Goal: Entertainment & Leisure: Consume media (video, audio)

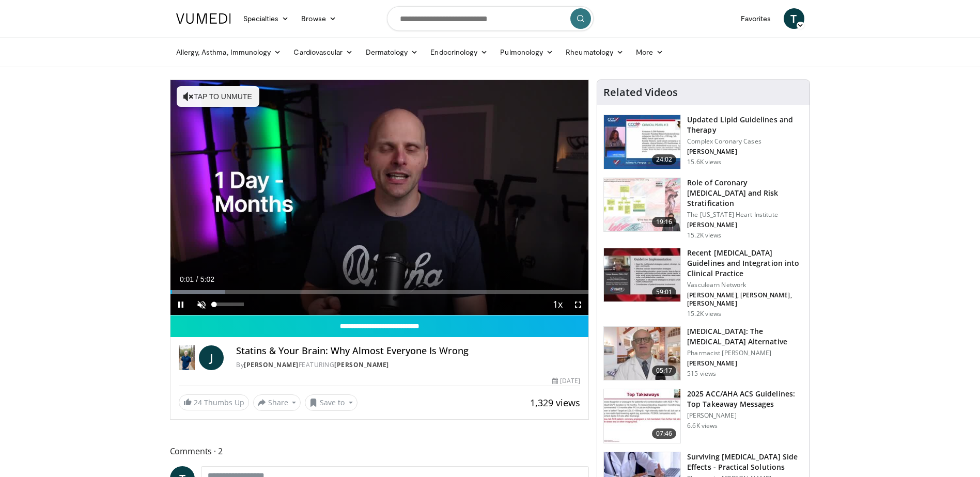
click at [204, 303] on span "Video Player" at bounding box center [201, 305] width 21 height 21
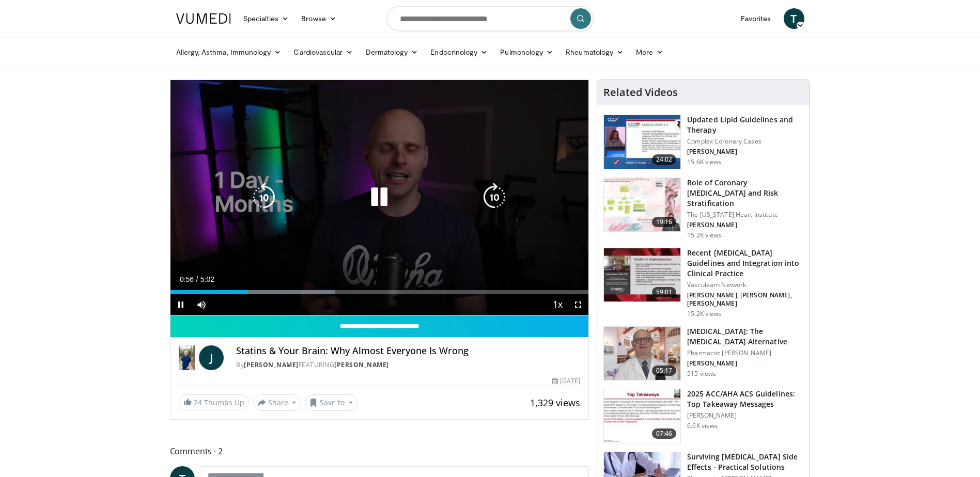
click at [284, 200] on div "Video Player" at bounding box center [379, 197] width 251 height 21
click at [272, 200] on icon "Video Player" at bounding box center [264, 197] width 29 height 29
click at [262, 199] on icon "Video Player" at bounding box center [264, 197] width 29 height 29
click at [377, 199] on icon "Video Player" at bounding box center [379, 197] width 29 height 29
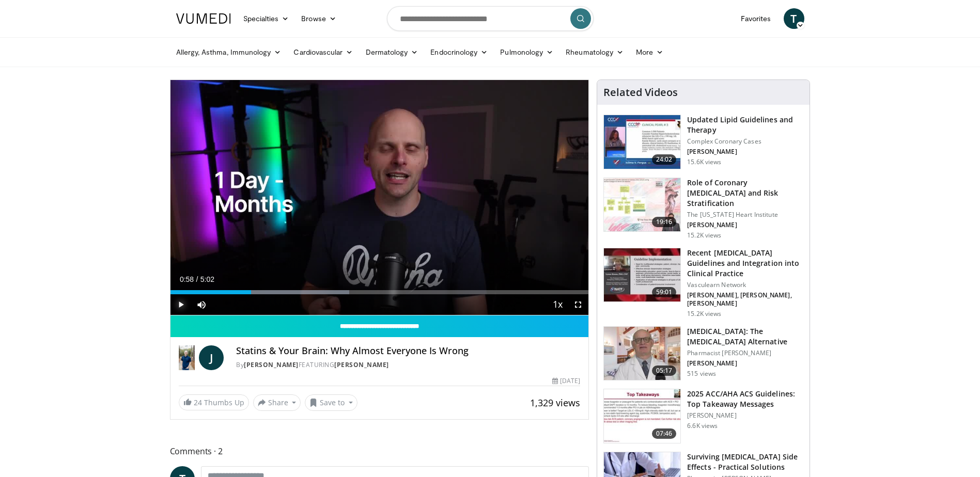
click at [179, 305] on span "Video Player" at bounding box center [181, 305] width 21 height 21
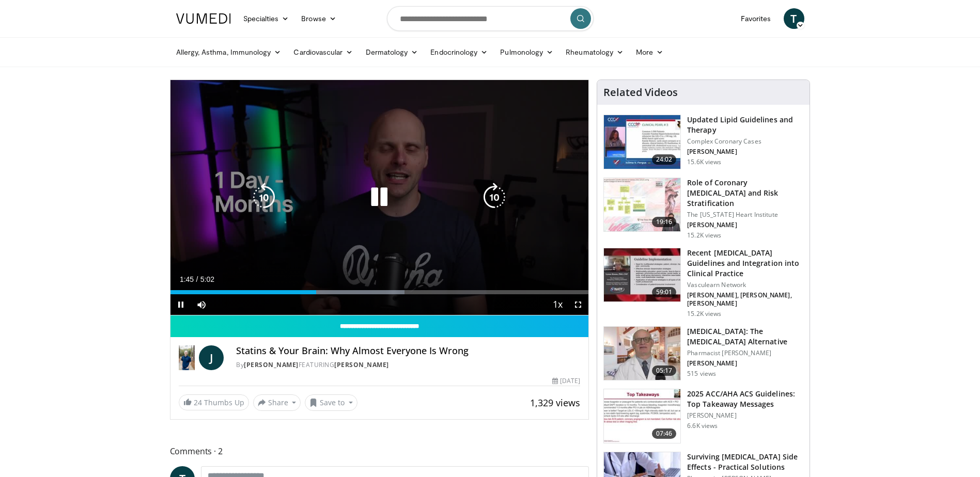
click at [382, 202] on icon "Video Player" at bounding box center [379, 197] width 29 height 29
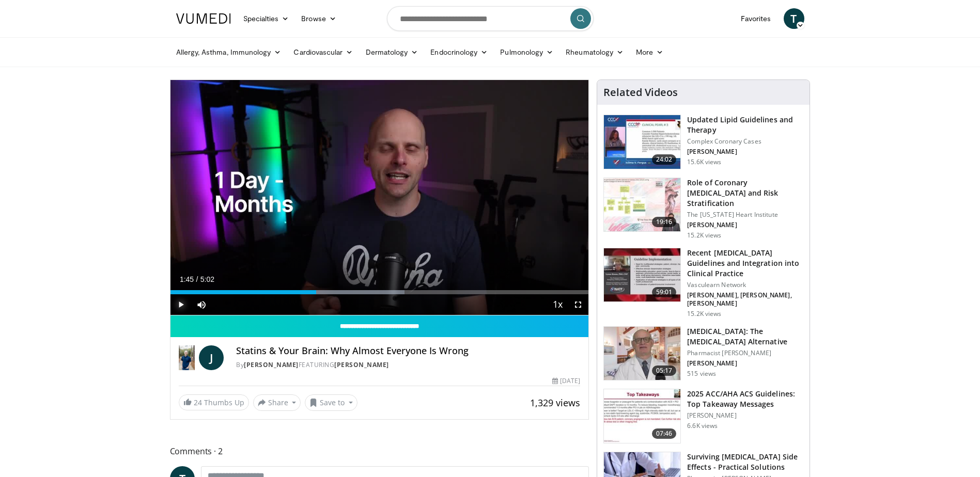
click at [180, 300] on span "Video Player" at bounding box center [181, 305] width 21 height 21
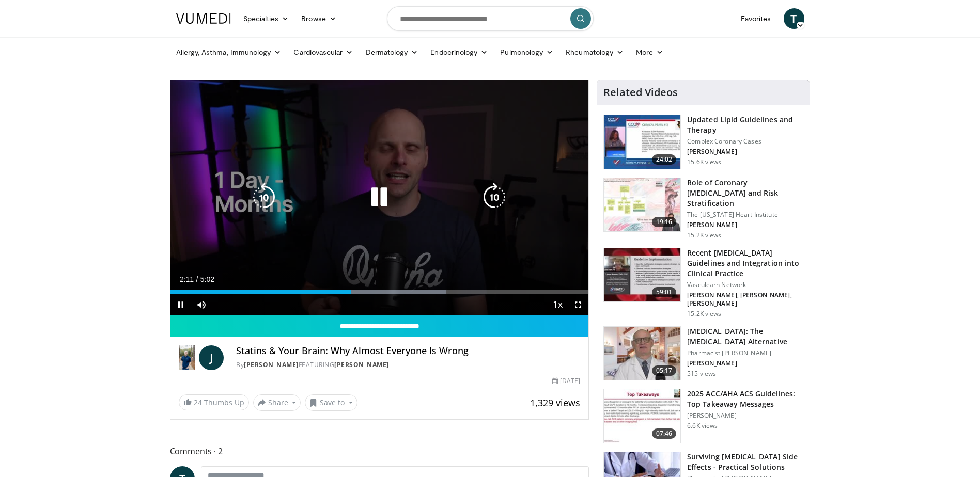
drag, startPoint x: 385, startPoint y: 198, endPoint x: 286, endPoint y: 169, distance: 103.5
click at [385, 198] on icon "Video Player" at bounding box center [379, 197] width 29 height 29
drag, startPoint x: 390, startPoint y: 184, endPoint x: 376, endPoint y: 192, distance: 15.3
click at [390, 184] on icon "Video Player" at bounding box center [379, 197] width 29 height 29
click at [261, 194] on icon "Video Player" at bounding box center [264, 197] width 29 height 29
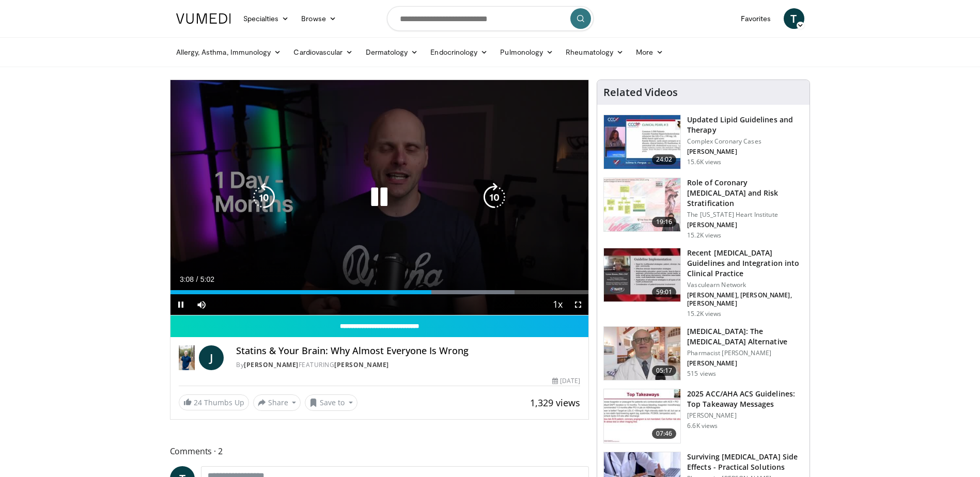
click at [271, 201] on icon "Video Player" at bounding box center [264, 197] width 29 height 29
click at [382, 193] on icon "Video Player" at bounding box center [379, 197] width 29 height 29
click at [369, 227] on div "10 seconds Tap to unmute" at bounding box center [380, 197] width 419 height 235
click at [374, 203] on icon "Video Player" at bounding box center [379, 197] width 29 height 29
click at [373, 190] on icon "Video Player" at bounding box center [379, 197] width 29 height 29
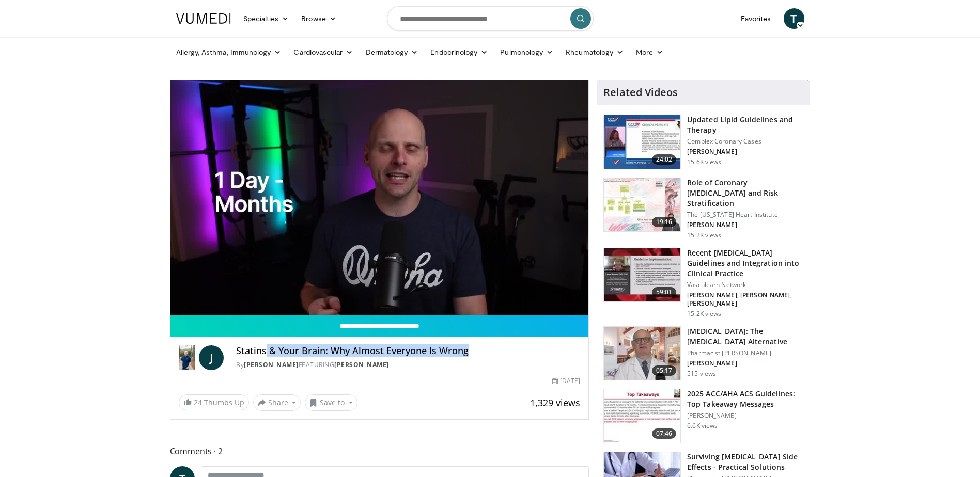
drag, startPoint x: 487, startPoint y: 352, endPoint x: 265, endPoint y: 355, distance: 222.2
click at [265, 355] on h4 "Statins & Your Brain: Why Almost Everyone Is Wrong" at bounding box center [408, 351] width 344 height 11
drag, startPoint x: 442, startPoint y: 367, endPoint x: 235, endPoint y: 351, distance: 207.8
click at [235, 351] on div "J Statins & Your Brain: Why Almost Everyone Is Wrong By [PERSON_NAME] FEATURING…" at bounding box center [380, 358] width 402 height 25
copy div "Statins & Your Brain: Why Almost Everyone Is Wrong By [PERSON_NAME] FEATURING […"
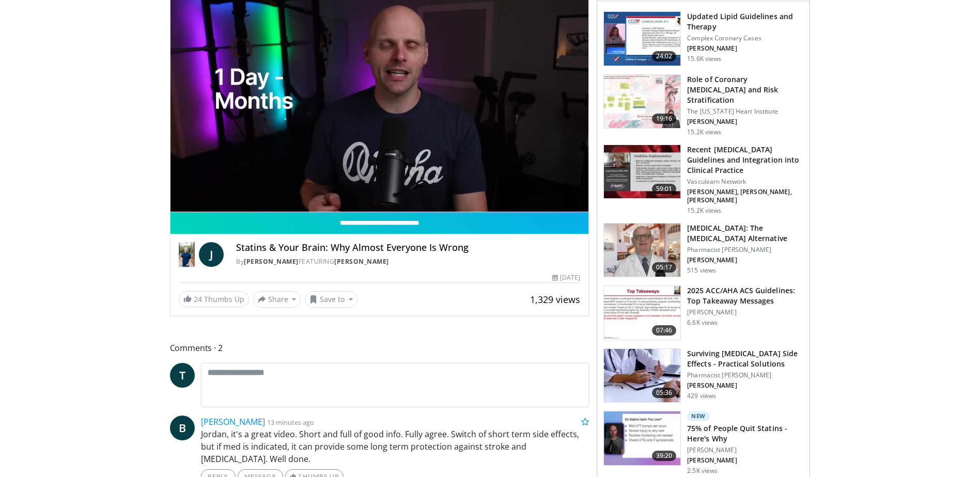
scroll to position [52, 0]
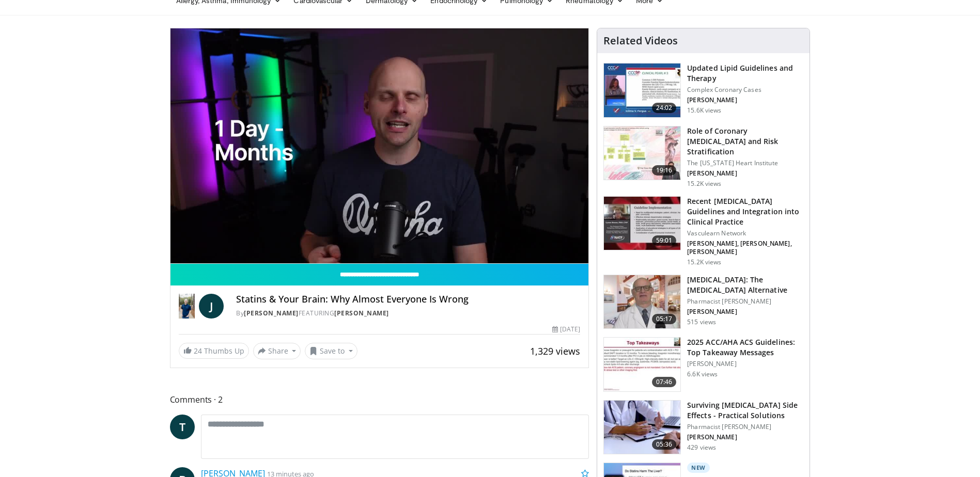
click at [179, 398] on span "Comments 2" at bounding box center [380, 399] width 420 height 13
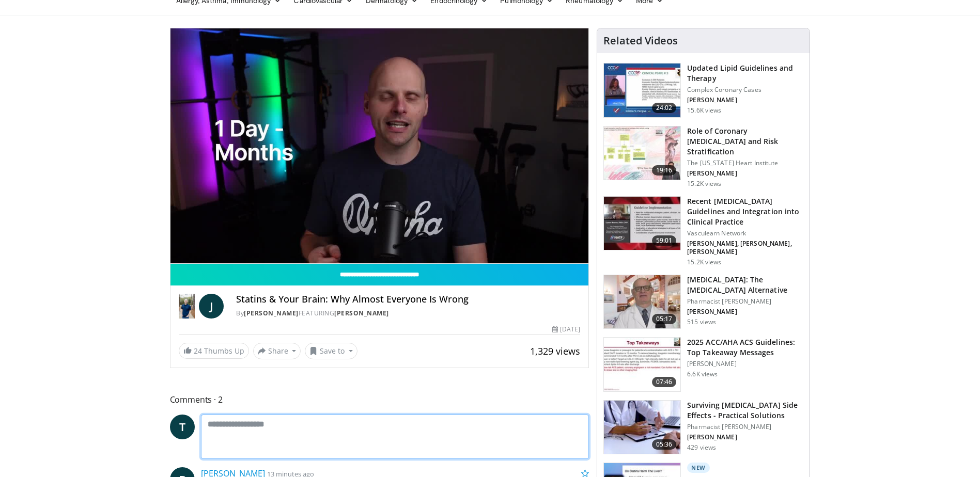
click at [228, 424] on textarea at bounding box center [395, 437] width 389 height 44
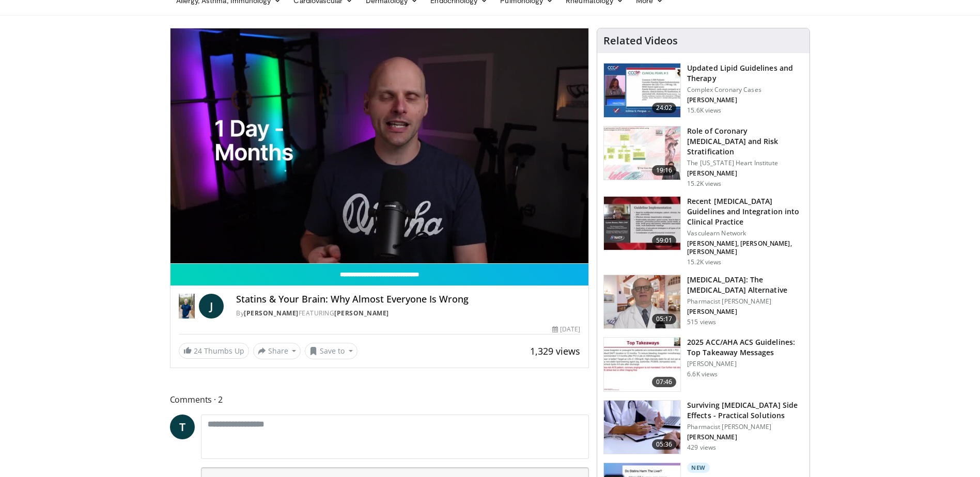
click at [191, 401] on span "Comments 2" at bounding box center [380, 399] width 420 height 13
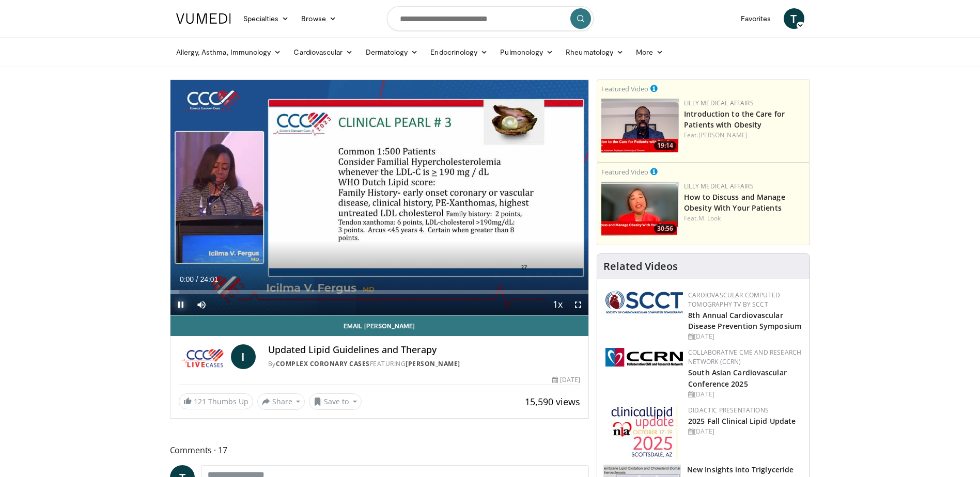
click at [175, 309] on span "Video Player" at bounding box center [181, 305] width 21 height 21
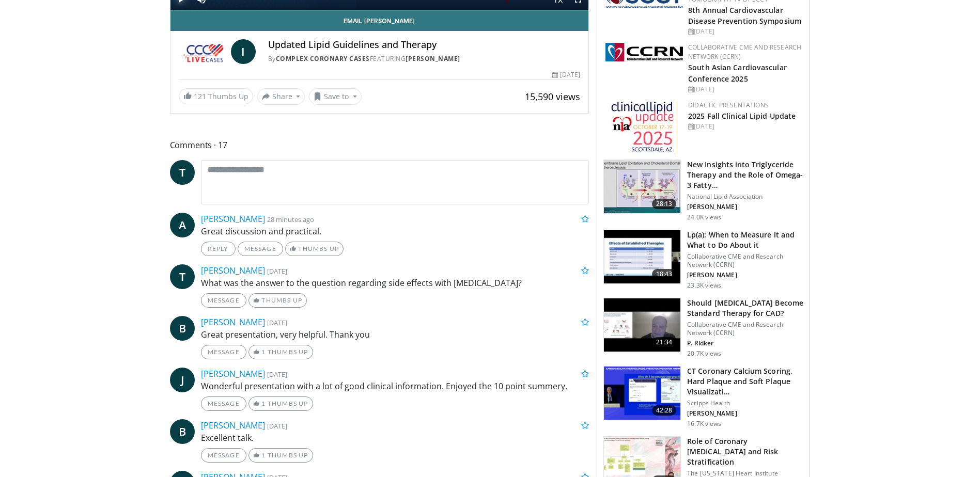
scroll to position [155, 0]
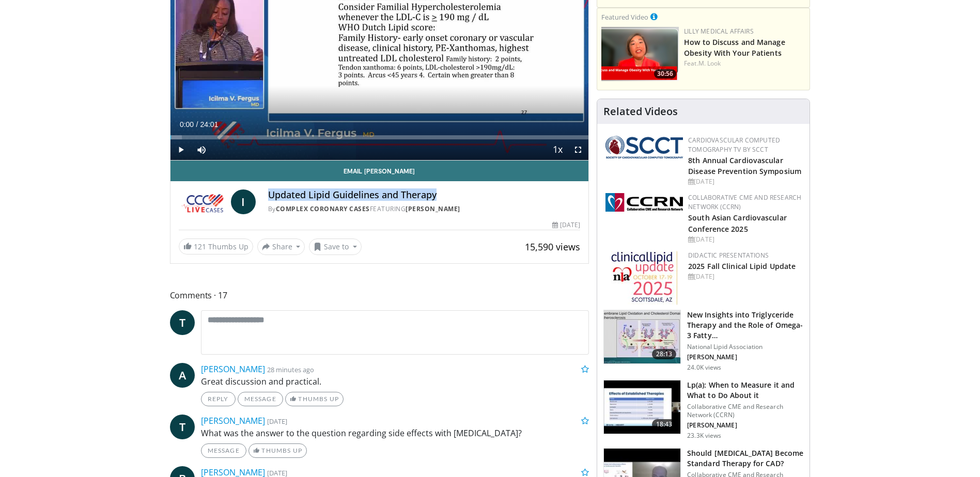
drag, startPoint x: 442, startPoint y: 197, endPoint x: 259, endPoint y: 187, distance: 183.2
click at [259, 187] on div "I Updated Lipid Guidelines and Therapy By Complex Coronary Cases FEATURING Icil…" at bounding box center [380, 198] width 419 height 35
drag, startPoint x: 485, startPoint y: 213, endPoint x: 236, endPoint y: 196, distance: 249.1
click at [236, 196] on div "I Updated Lipid Guidelines and Therapy By Complex Coronary Cases FEATURING Icil…" at bounding box center [380, 202] width 402 height 25
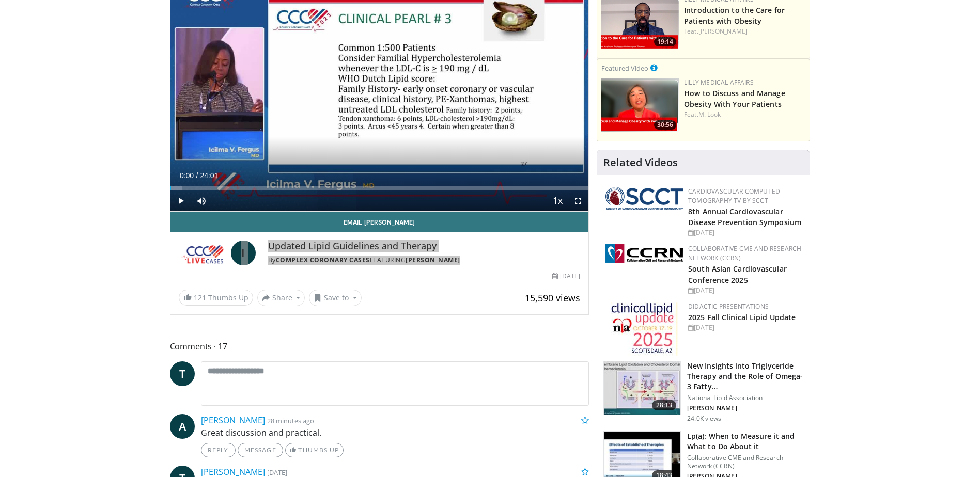
scroll to position [0, 0]
